Goal: Obtain resource: Download file/media

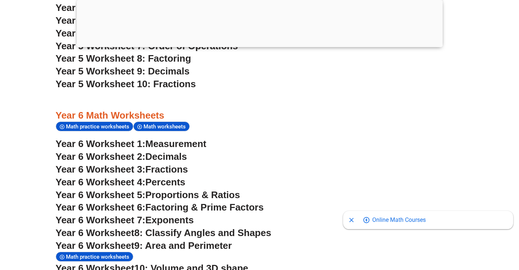
scroll to position [1683, 0]
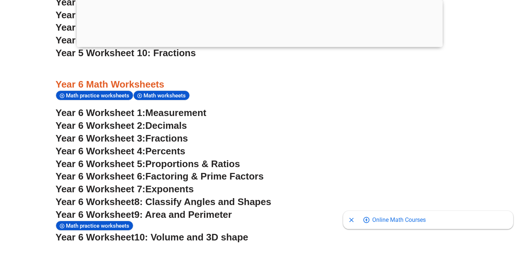
click at [129, 137] on span "Year 6 Worksheet 3:" at bounding box center [101, 138] width 90 height 11
click at [156, 148] on span "Percents" at bounding box center [165, 151] width 40 height 11
click at [157, 162] on span "Proportions & Ratios" at bounding box center [192, 164] width 95 height 11
click at [179, 177] on span "Factoring & Prime Factors" at bounding box center [204, 176] width 118 height 11
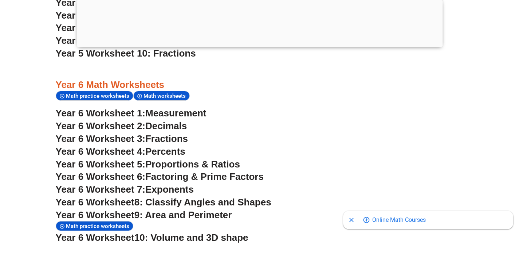
click at [150, 189] on span "Exponents" at bounding box center [169, 189] width 48 height 11
click at [153, 201] on span "8: Classify Angles and Shapes" at bounding box center [203, 201] width 137 height 11
click at [169, 217] on span "9: Area and Perimeter" at bounding box center [184, 214] width 98 height 11
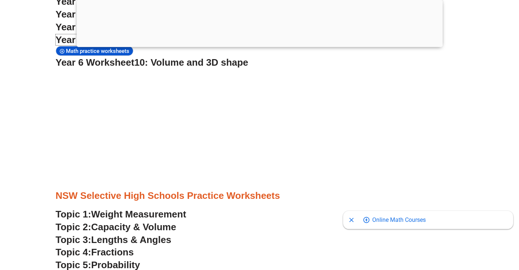
scroll to position [1735, 0]
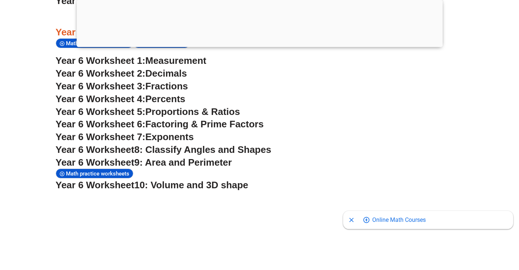
click at [206, 185] on span "10: Volume and 3D shape" at bounding box center [192, 184] width 114 height 11
